Goal: Complete application form

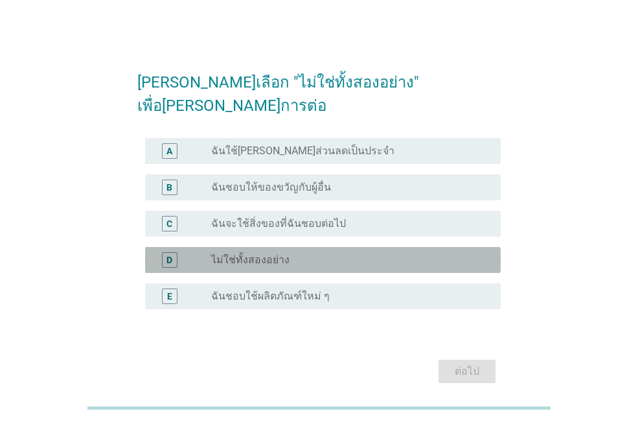
click at [236, 253] on label "ไม่ใช่ทั้งสองอย่าง" at bounding box center [250, 259] width 78 height 13
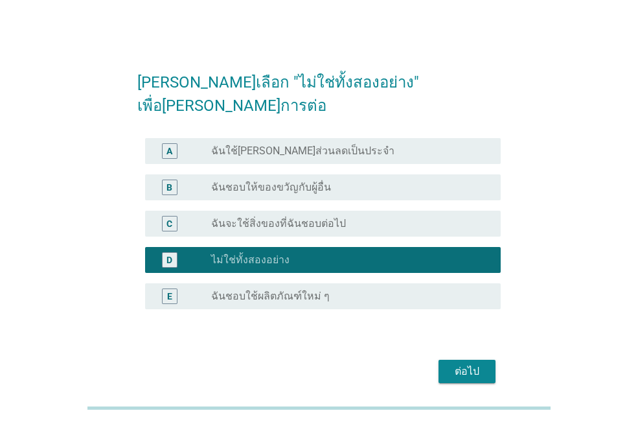
click at [474, 356] on div "ต่อไป" at bounding box center [318, 371] width 363 height 31
click at [477, 363] on div "ต่อไป" at bounding box center [467, 371] width 36 height 16
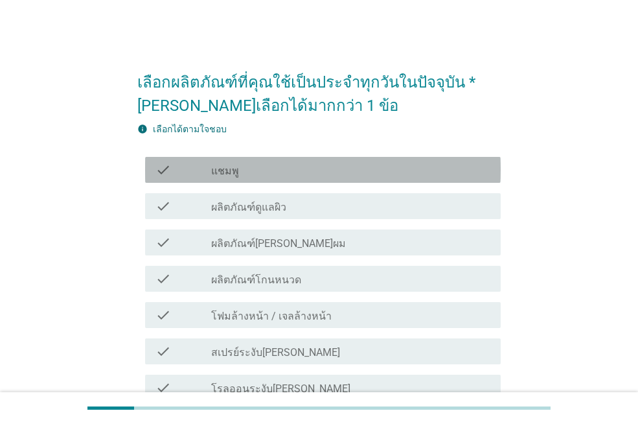
click at [234, 168] on label "แชมพู" at bounding box center [225, 171] width 28 height 13
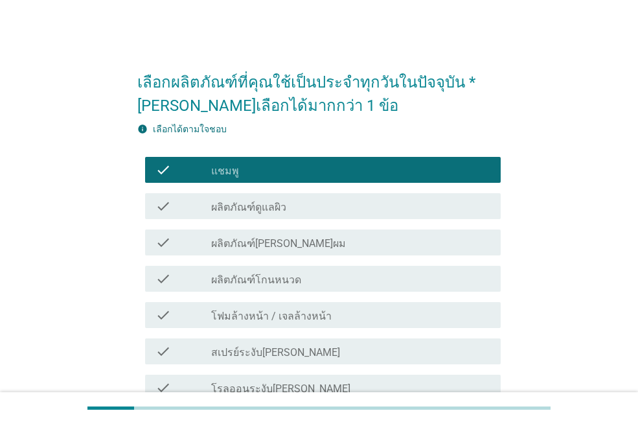
click at [326, 211] on div "check_box_outline_blank ผลิตภัณฑ์ดูแลผิว" at bounding box center [350, 206] width 279 height 16
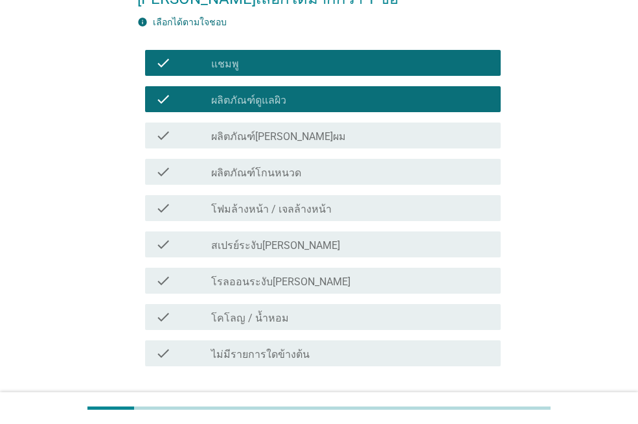
scroll to position [130, 0]
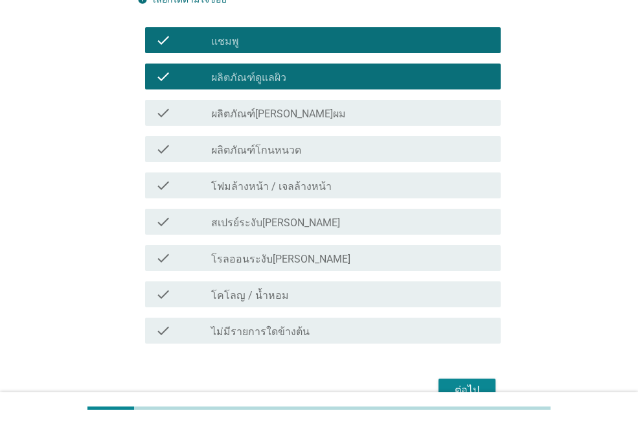
click at [233, 187] on label "โฟมล้างหน้า / เจลล้างหน้า" at bounding box center [271, 186] width 120 height 13
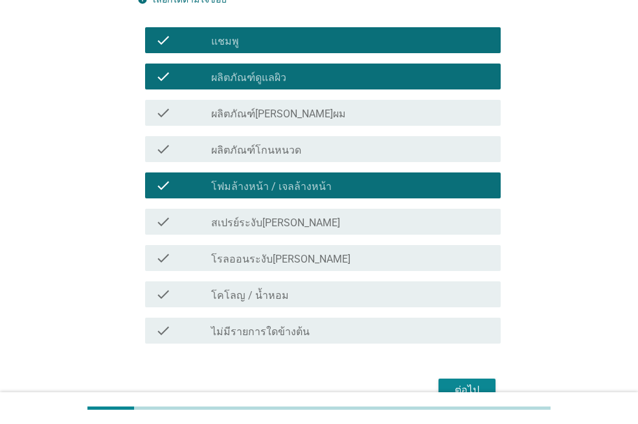
click at [289, 223] on label "สเปรย์ระงับ[PERSON_NAME]" at bounding box center [275, 222] width 129 height 13
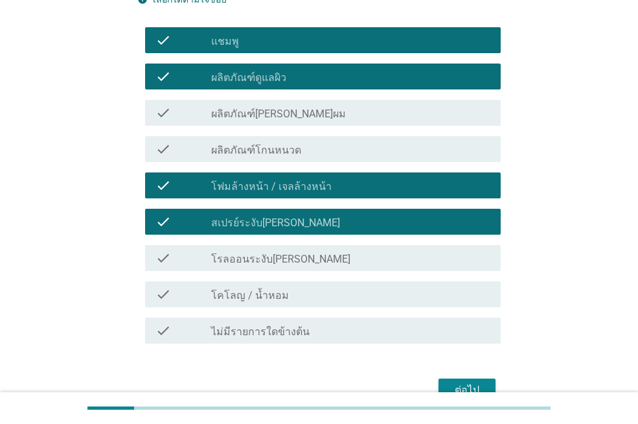
click at [308, 259] on div "check_box_outline_blank โรลออนระงับ[PERSON_NAME]" at bounding box center [350, 258] width 279 height 16
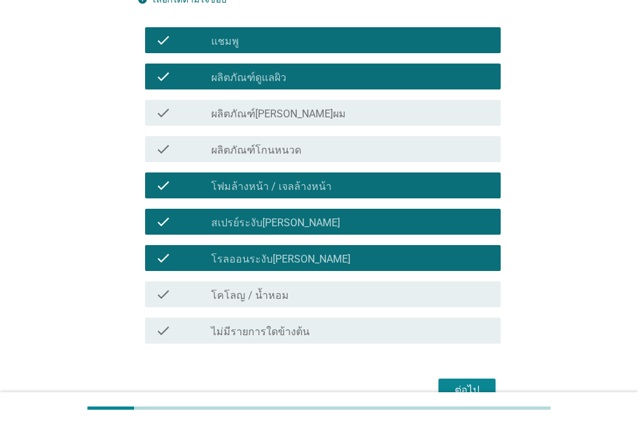
click at [300, 300] on div "check_box_outline_blank โคโลญ / น้ำหอม" at bounding box center [350, 294] width 279 height 16
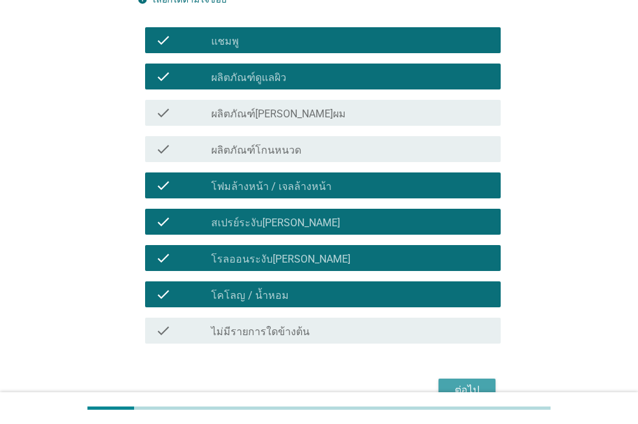
click at [458, 383] on div "ต่อไป" at bounding box center [467, 390] width 36 height 16
